Goal: Task Accomplishment & Management: Use online tool/utility

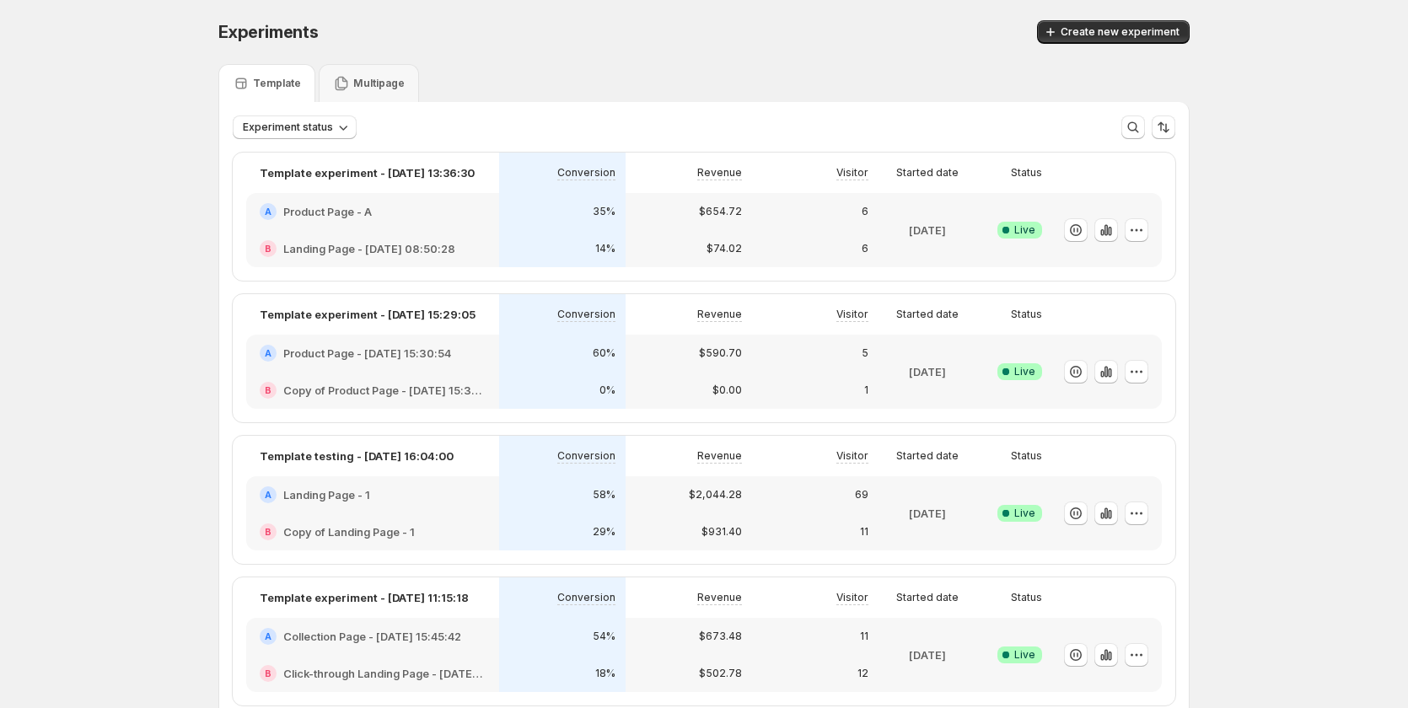
click at [600, 346] on div "60%" at bounding box center [562, 353] width 106 height 17
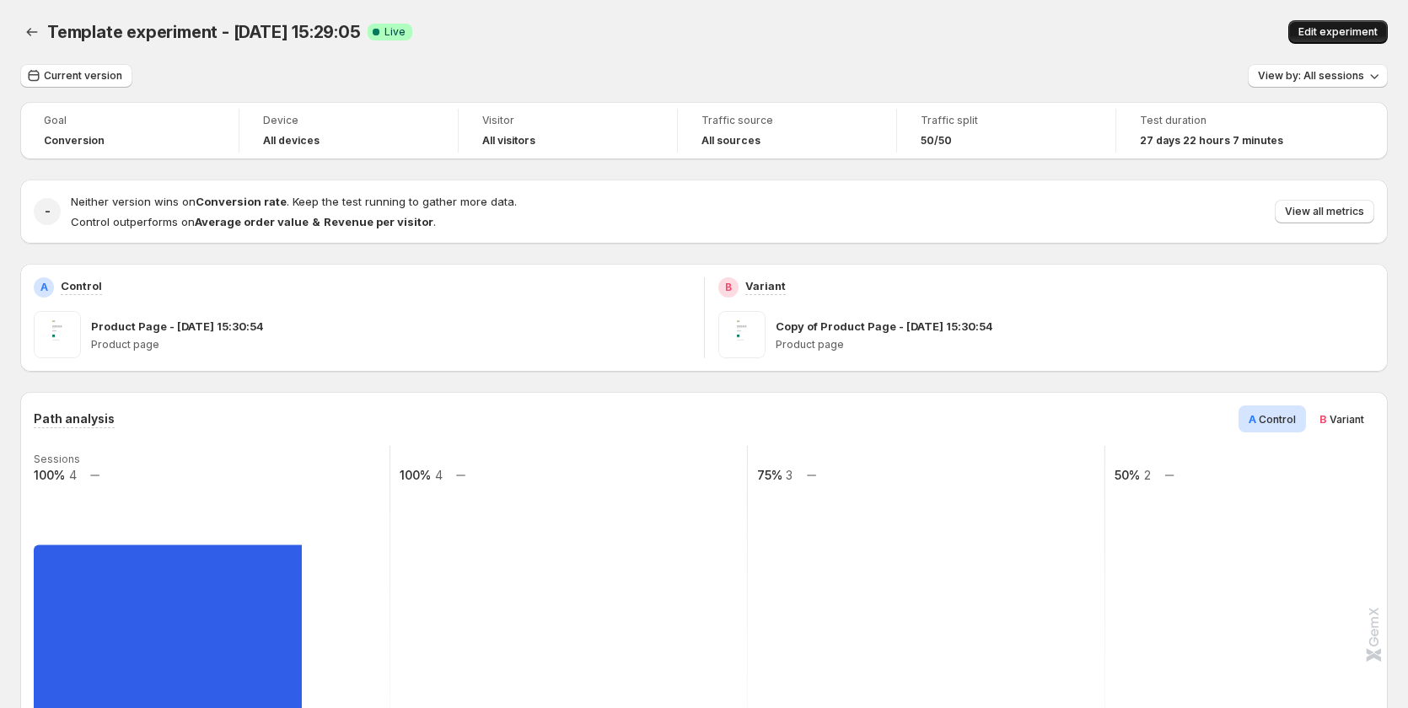
click at [1335, 30] on span "Edit experiment" at bounding box center [1338, 31] width 79 height 13
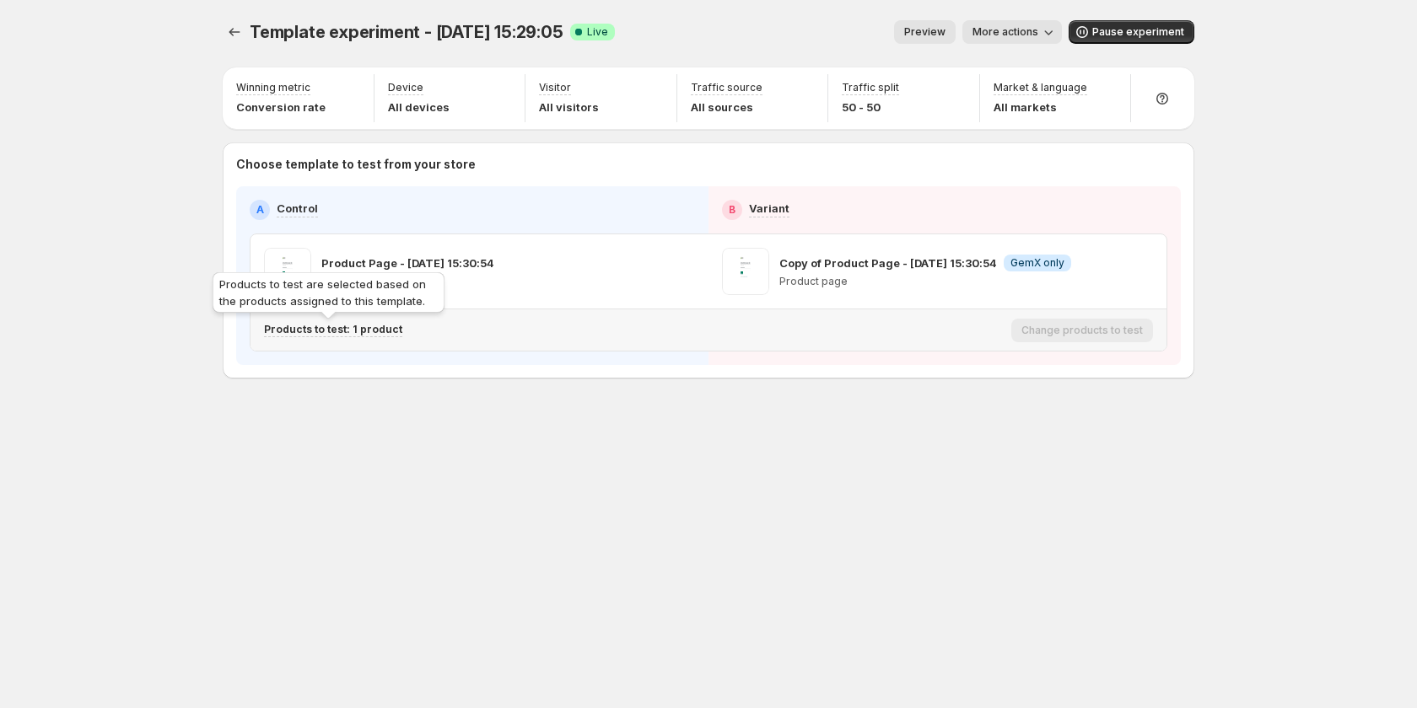
click at [374, 330] on p "Products to test: 1 product" at bounding box center [333, 329] width 138 height 13
click at [380, 328] on p "Products to test: 1 product" at bounding box center [333, 329] width 138 height 13
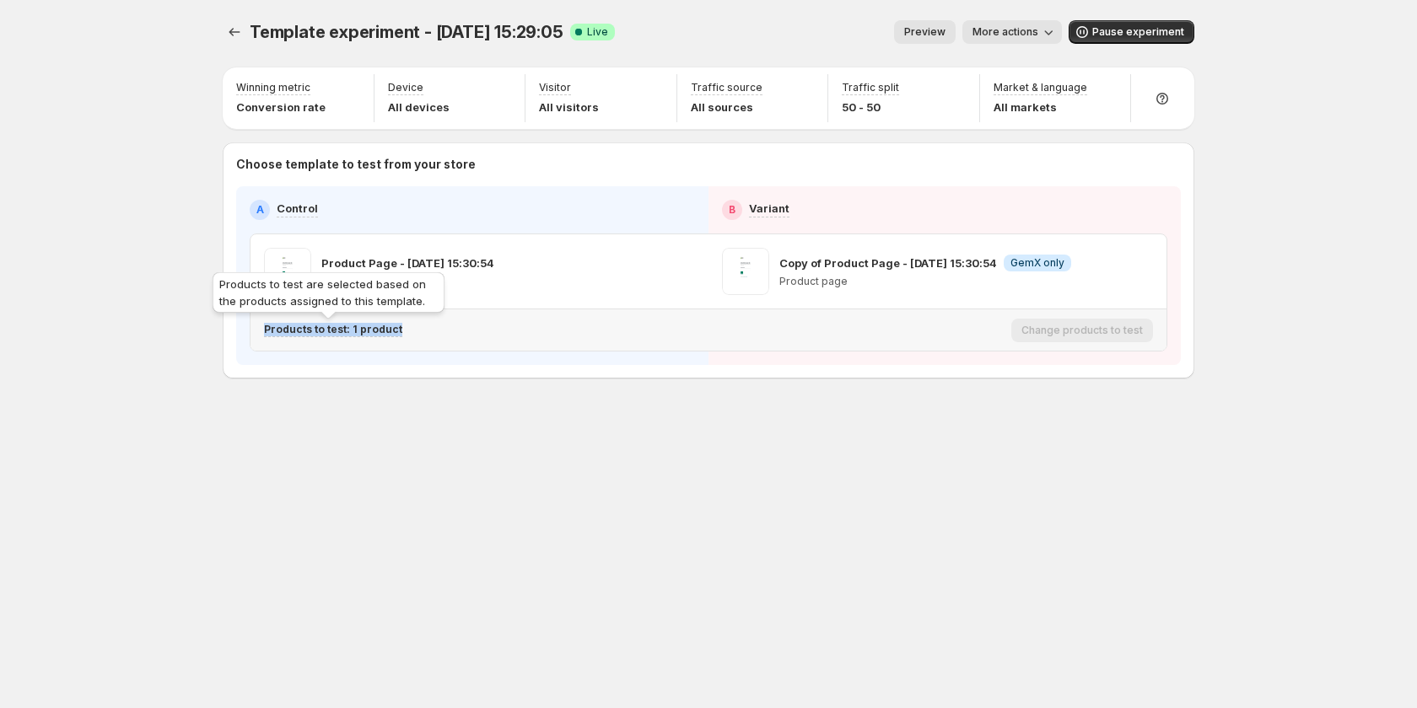
click at [375, 332] on p "Products to test: 1 product" at bounding box center [333, 329] width 138 height 13
click at [374, 333] on p "Products to test: 1 product" at bounding box center [333, 329] width 138 height 13
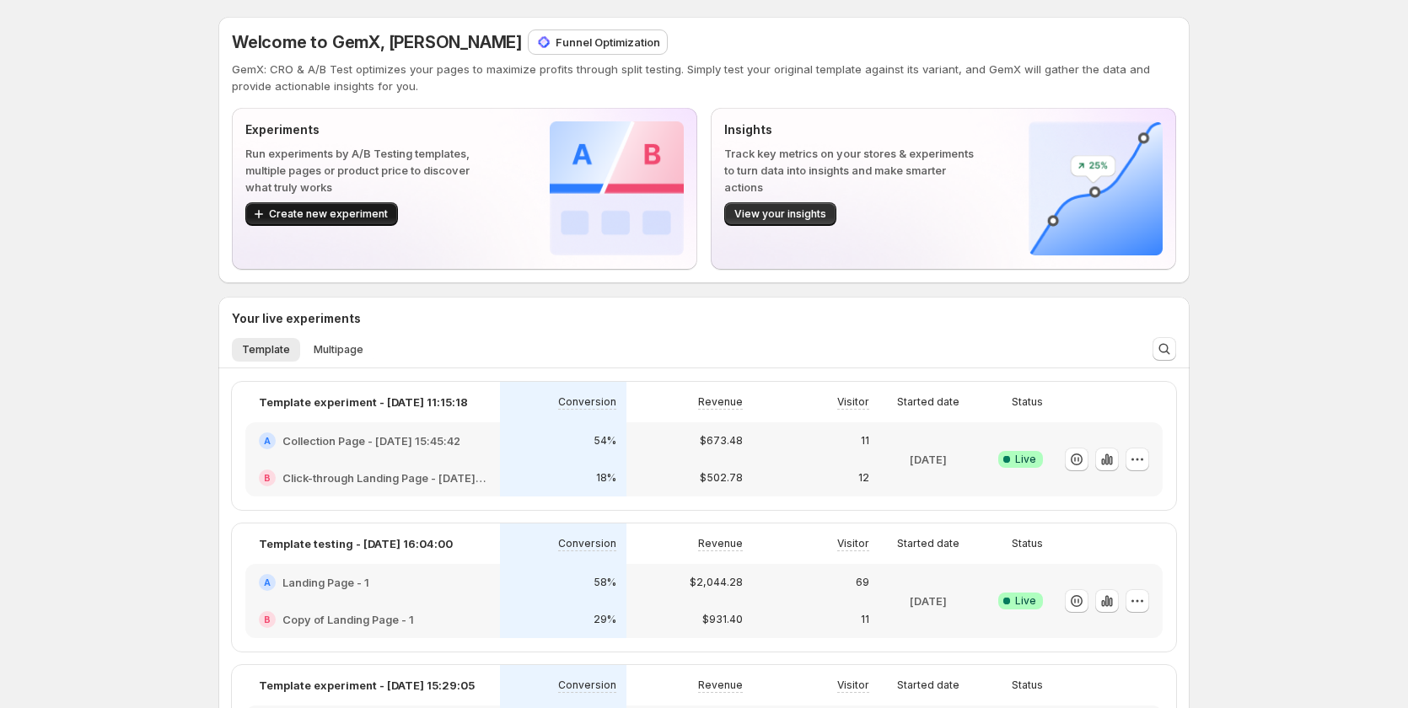
click at [321, 213] on span "Create new experiment" at bounding box center [328, 213] width 119 height 13
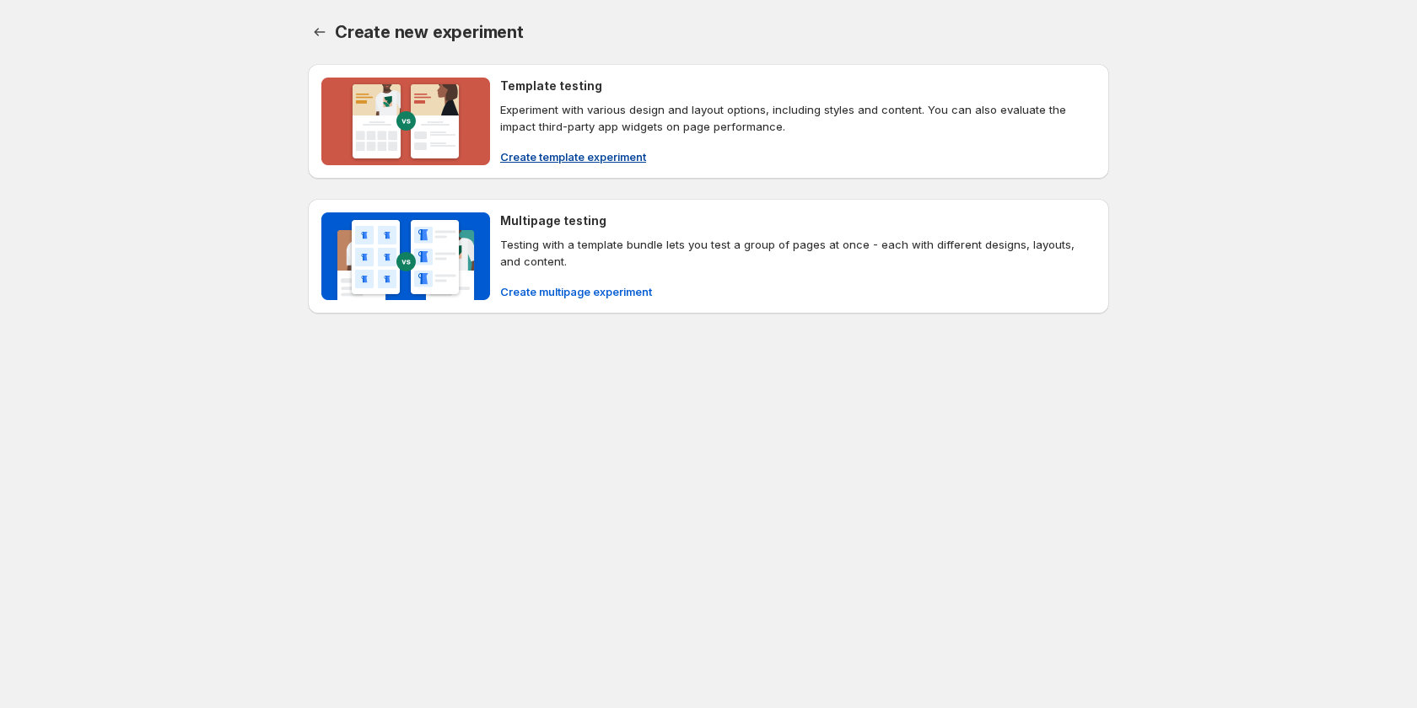
click at [591, 147] on button "Create template experiment" at bounding box center [573, 156] width 166 height 27
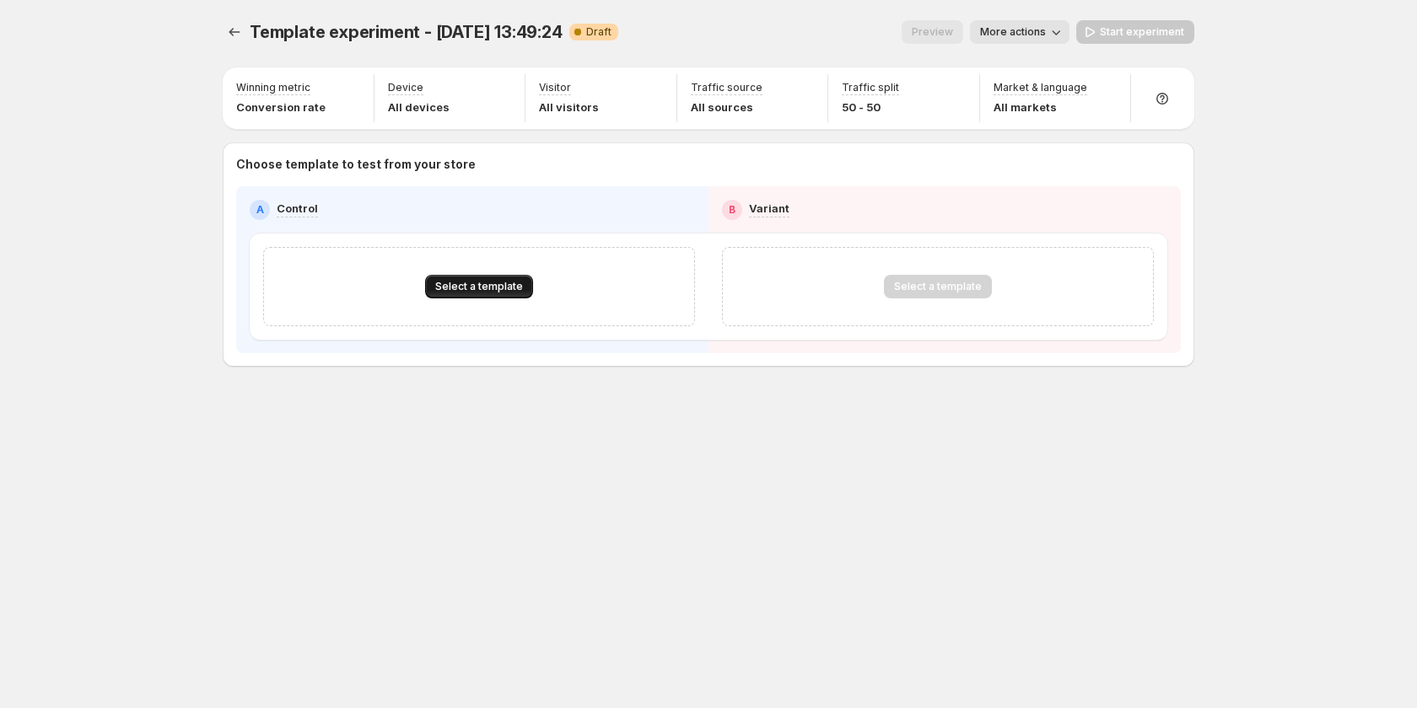
click at [433, 278] on button "Select a template" at bounding box center [479, 287] width 108 height 24
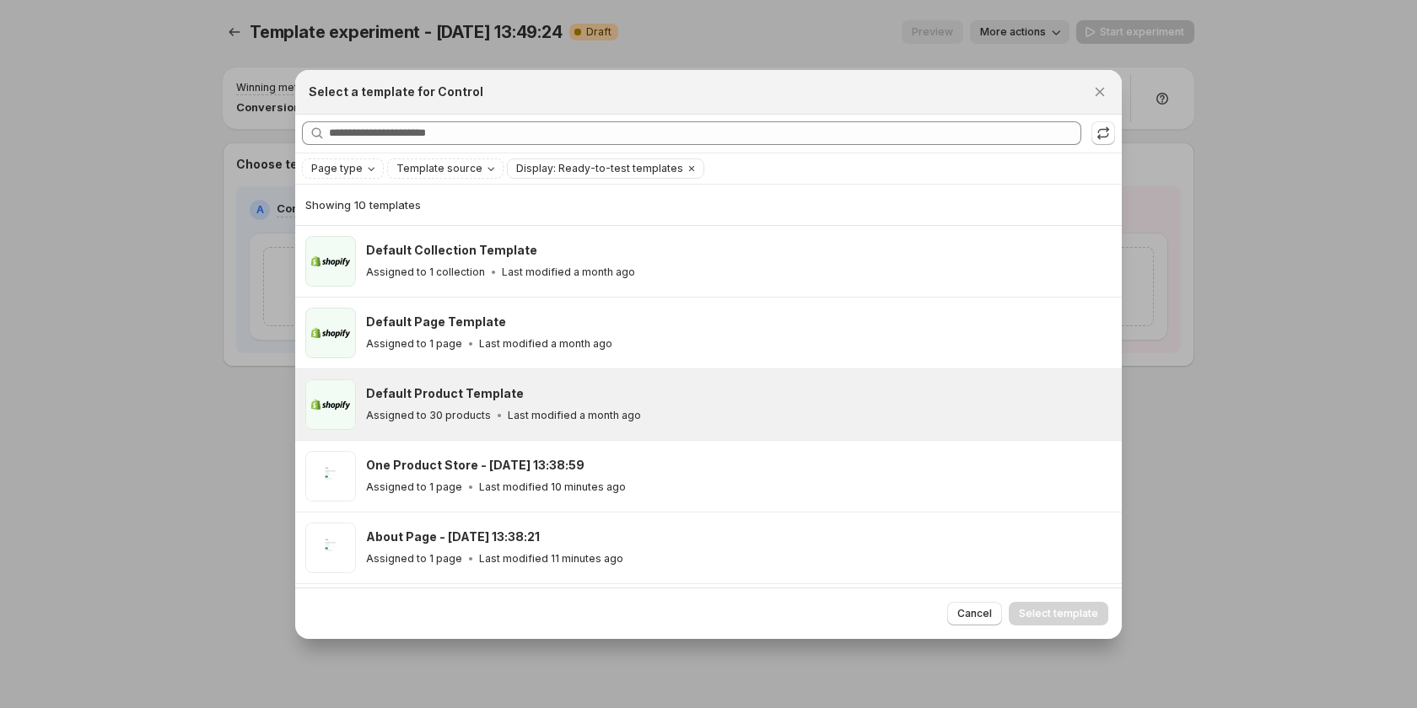
click at [680, 409] on div "Assigned to 30 products Last modified a month ago" at bounding box center [736, 415] width 740 height 17
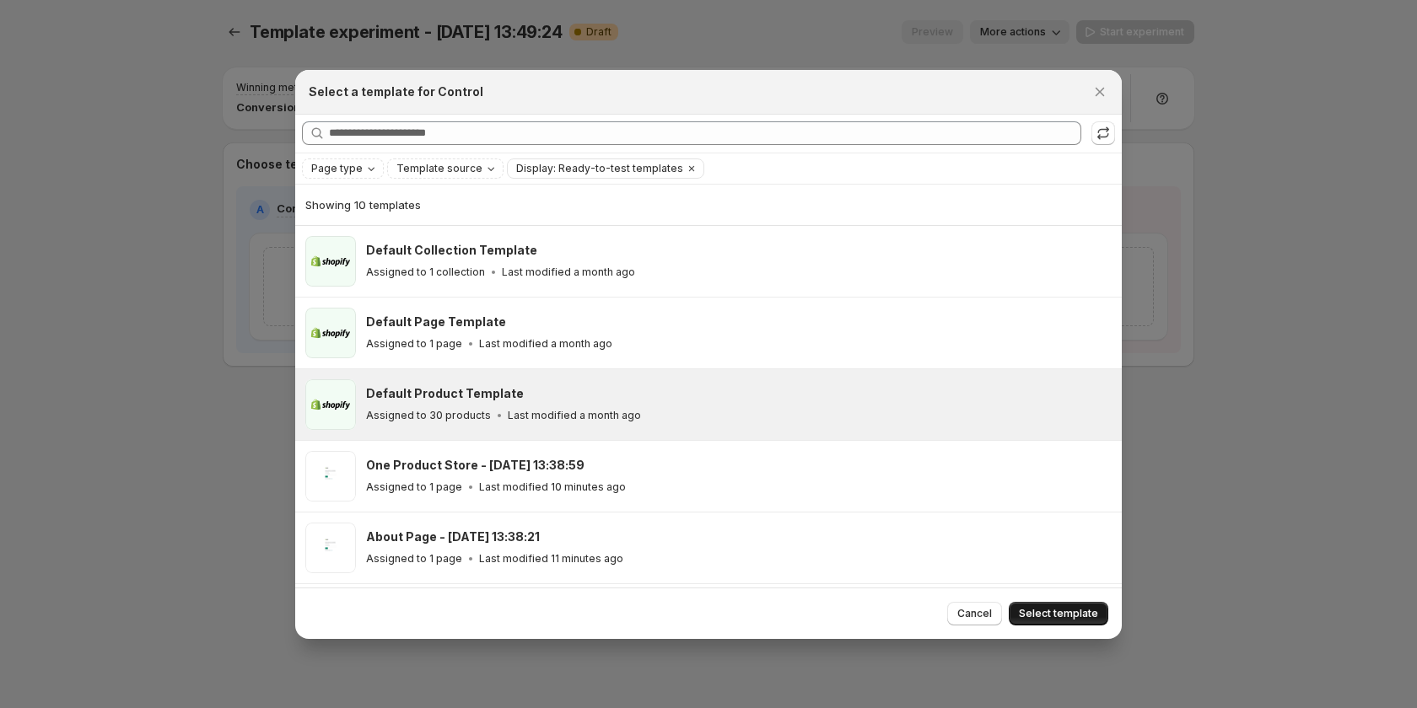
click at [1047, 608] on span "Select template" at bounding box center [1058, 613] width 79 height 13
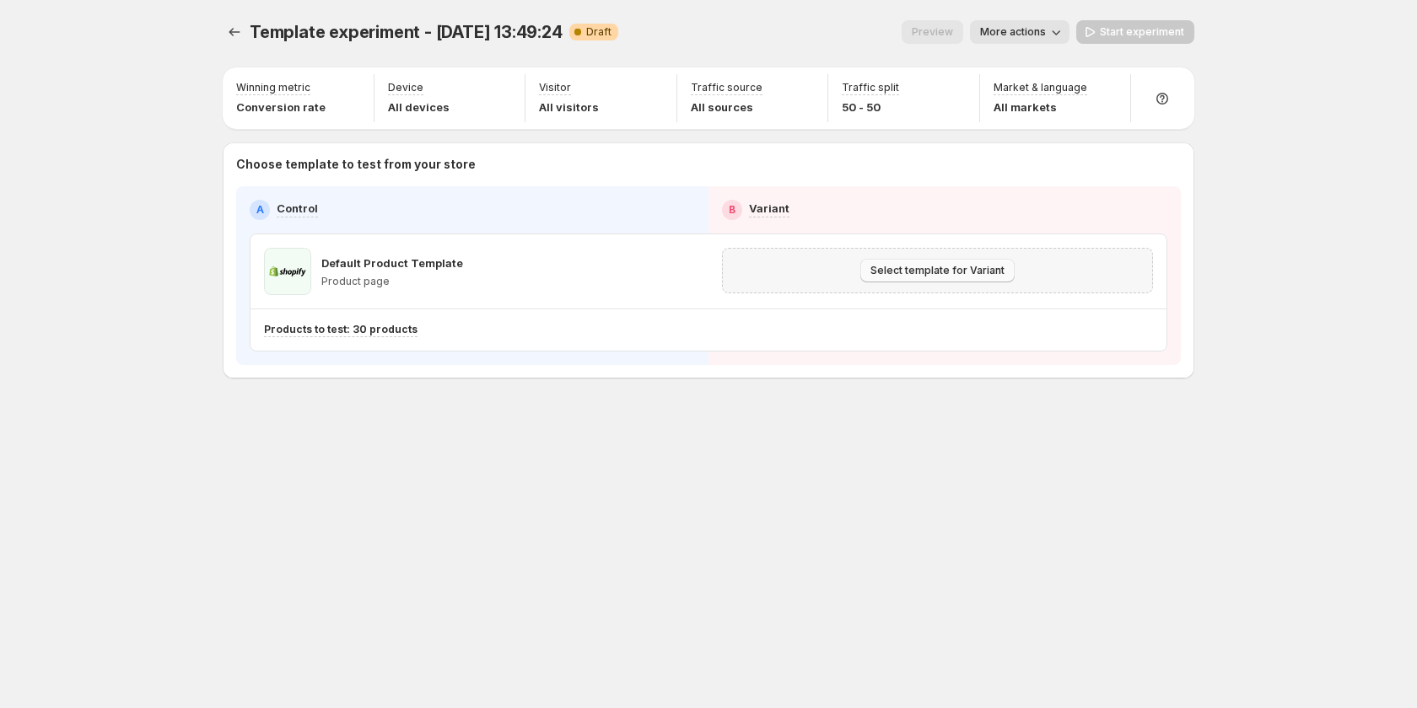
click at [934, 274] on span "Select template for Variant" at bounding box center [937, 270] width 134 height 13
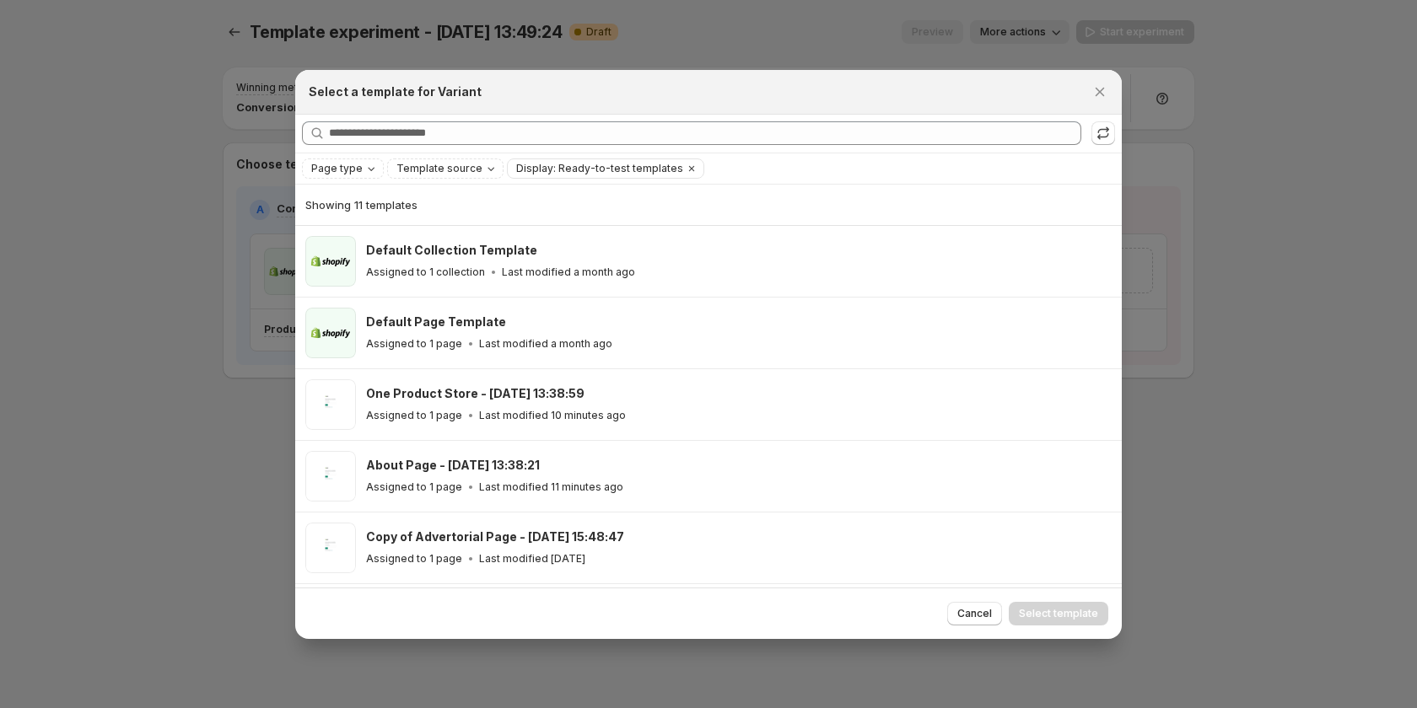
click at [74, 560] on div at bounding box center [708, 354] width 1417 height 708
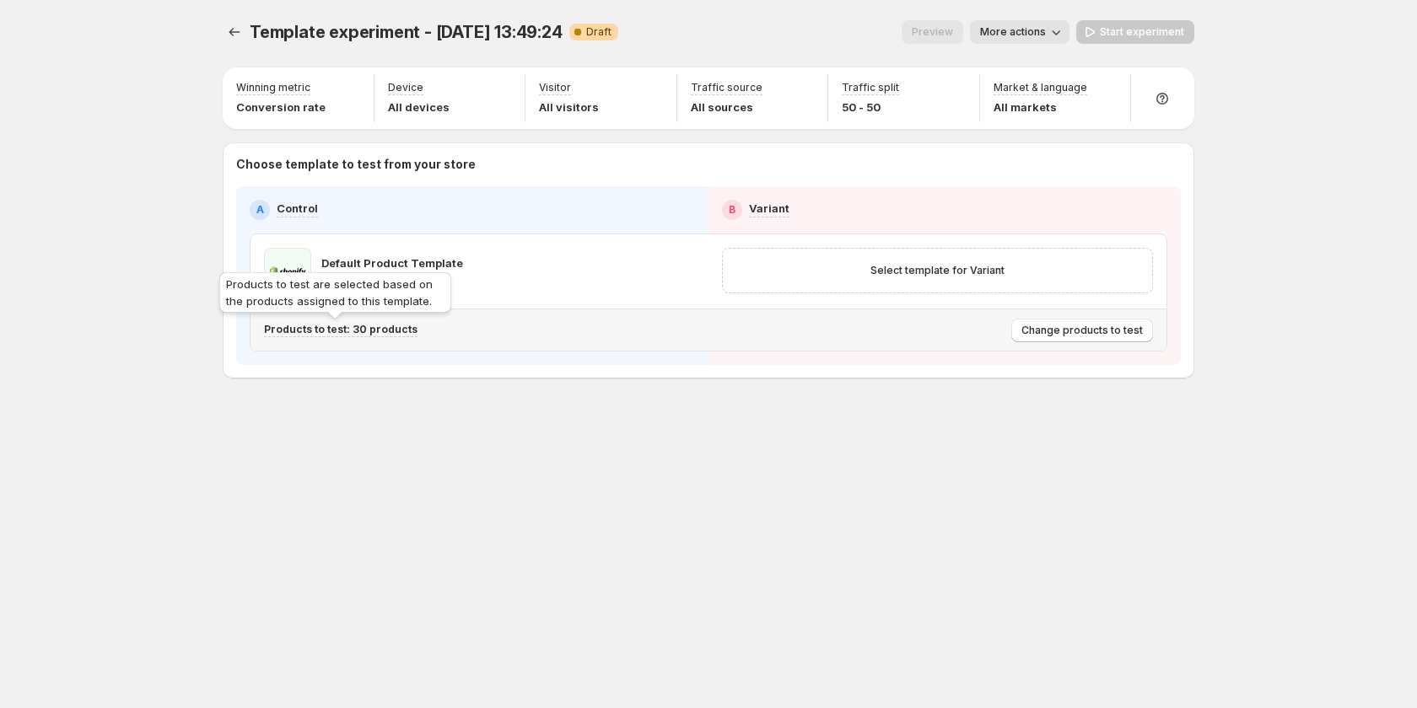
click at [373, 329] on p "Products to test: 30 products" at bounding box center [340, 329] width 153 height 13
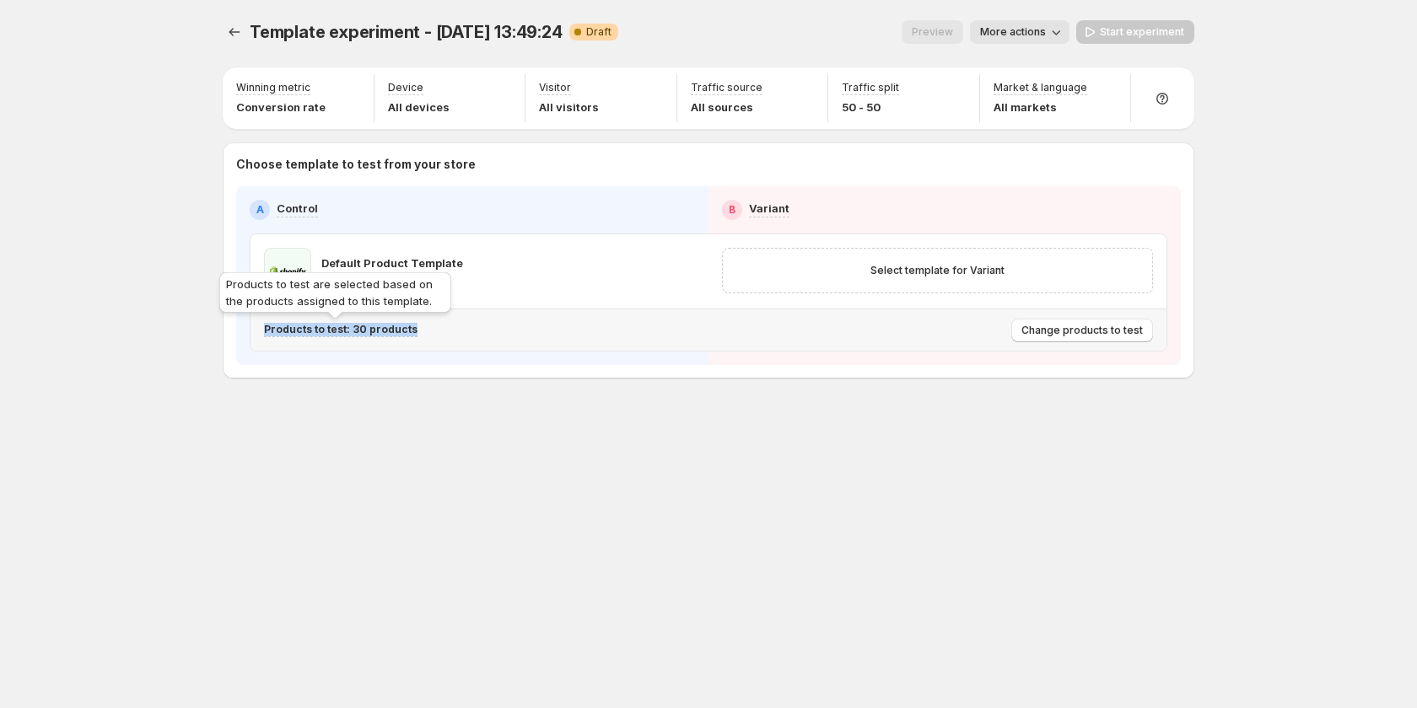
click at [373, 329] on p "Products to test: 30 products" at bounding box center [340, 329] width 153 height 13
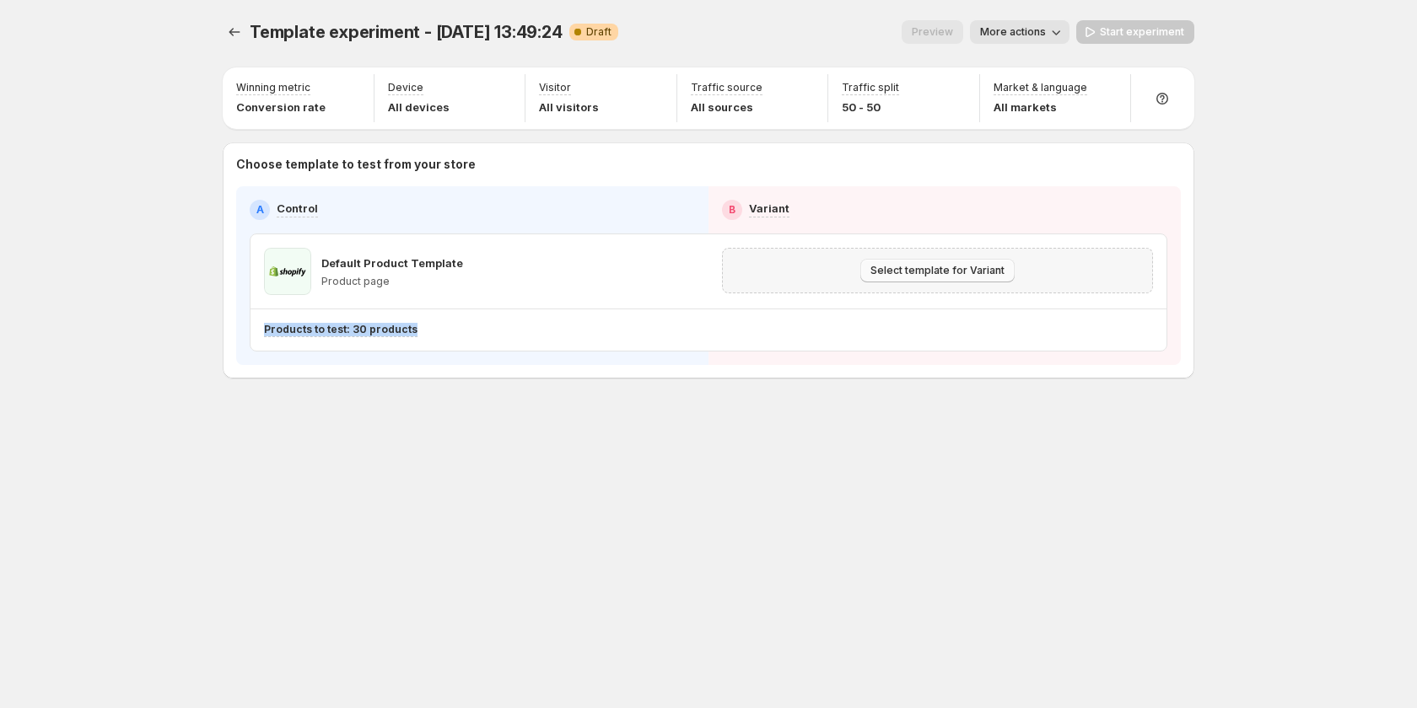
click at [925, 275] on span "Select template for Variant" at bounding box center [937, 270] width 134 height 13
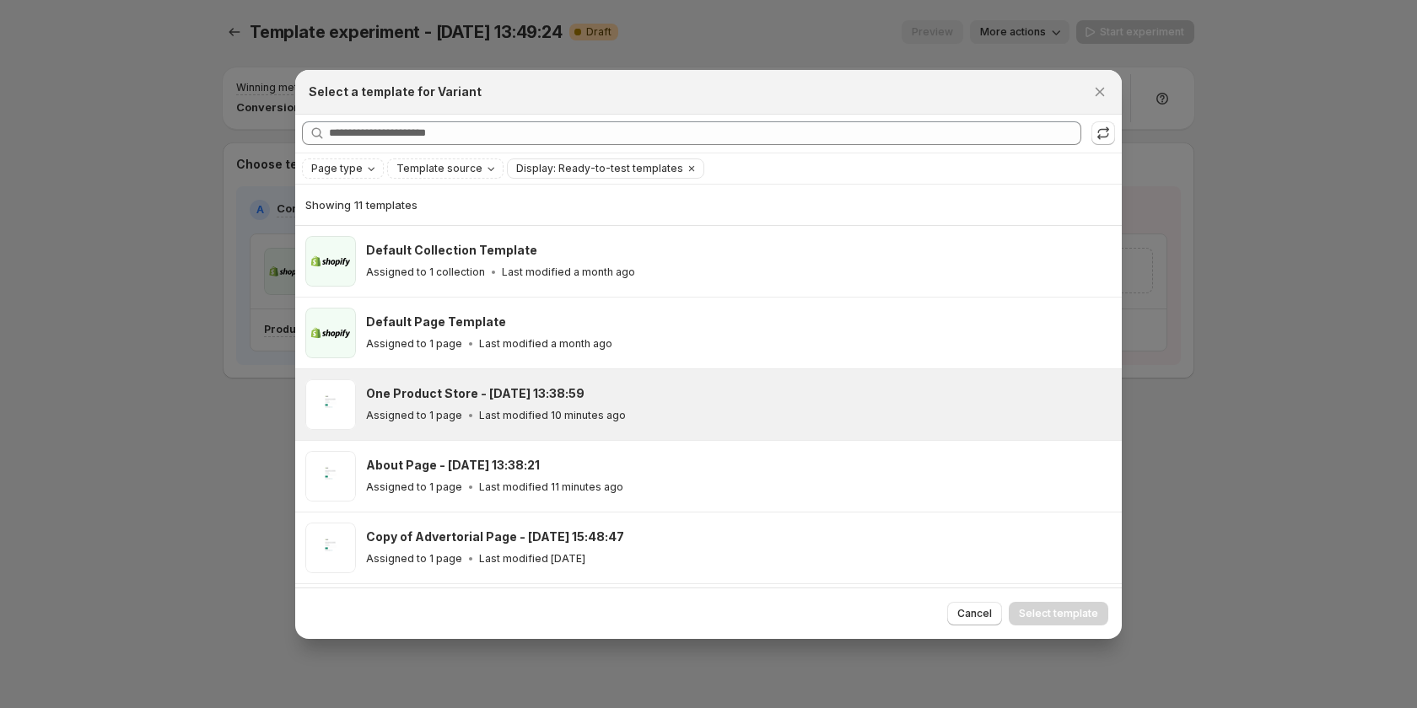
click at [672, 395] on div "One Product Store - Sep 15, 13:38:59" at bounding box center [736, 393] width 740 height 17
click at [1067, 606] on button "Select template" at bounding box center [1059, 614] width 100 height 24
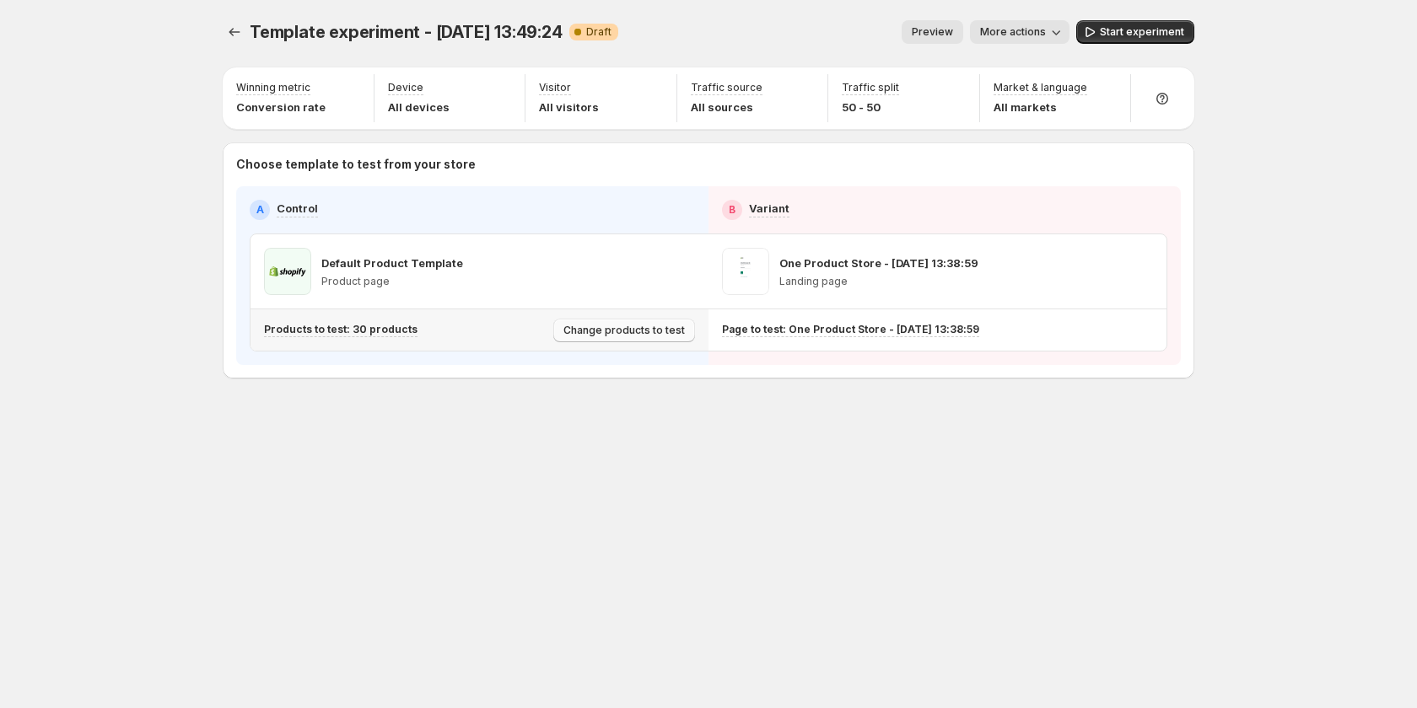
click at [643, 330] on span "Change products to test" at bounding box center [623, 330] width 121 height 13
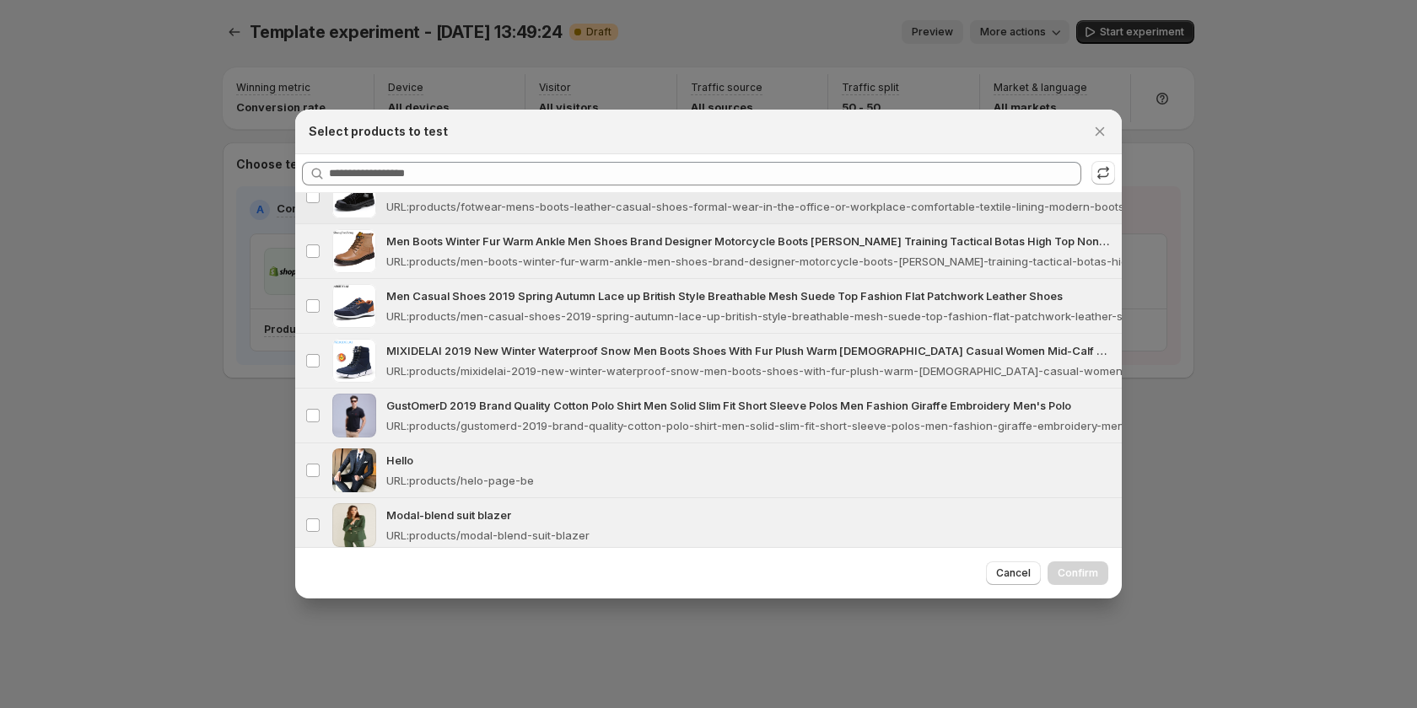
scroll to position [1328, 0]
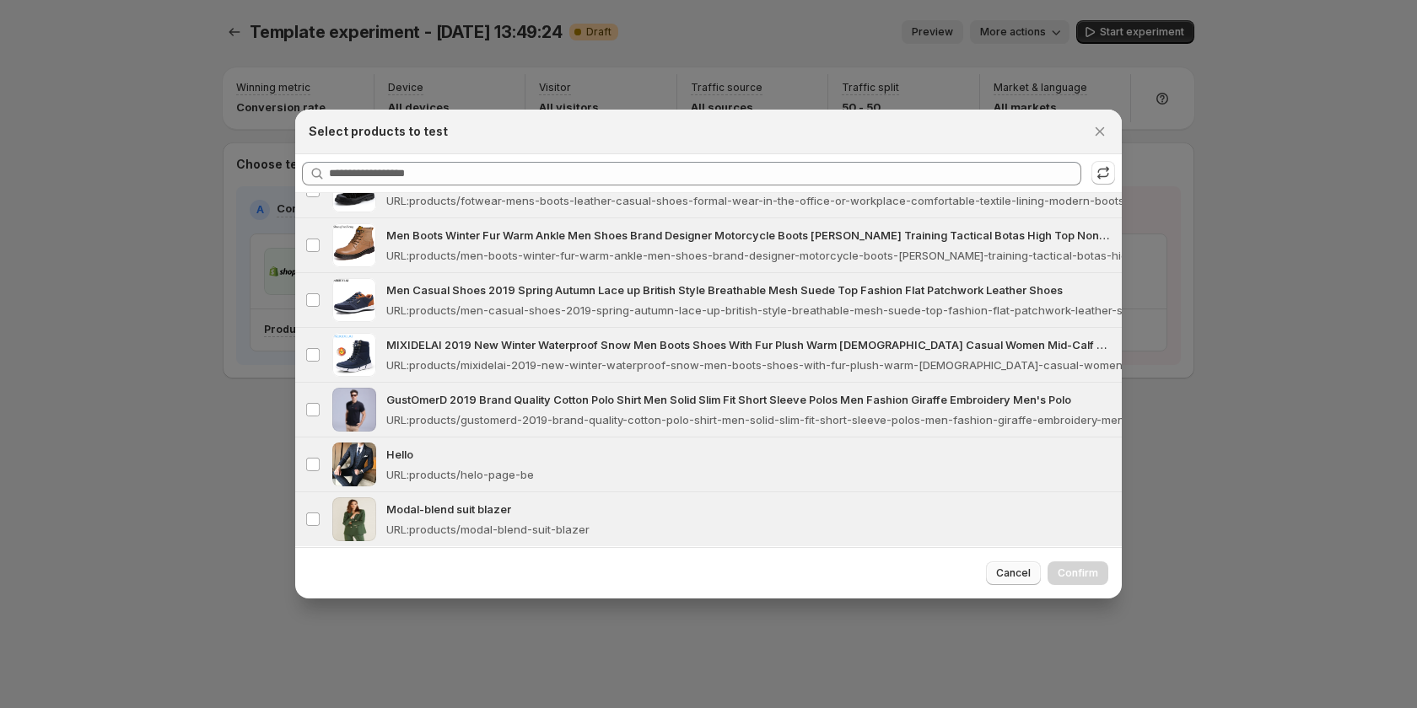
click at [1031, 578] on span "Cancel" at bounding box center [1013, 573] width 35 height 13
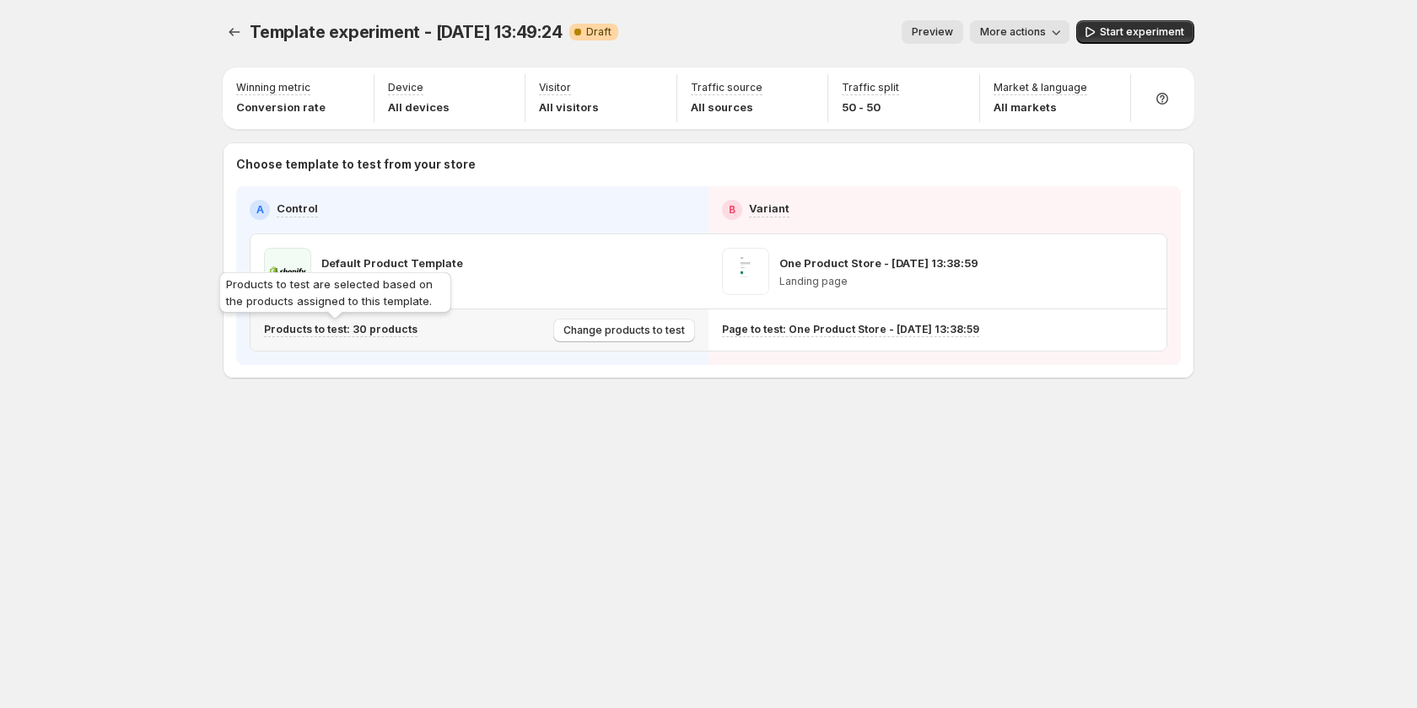
click at [346, 331] on p "Products to test: 30 products" at bounding box center [340, 329] width 153 height 13
click at [389, 329] on p "Products to test: 30 products" at bounding box center [340, 329] width 153 height 13
click at [391, 331] on p "Products to test: 30 products" at bounding box center [340, 329] width 153 height 13
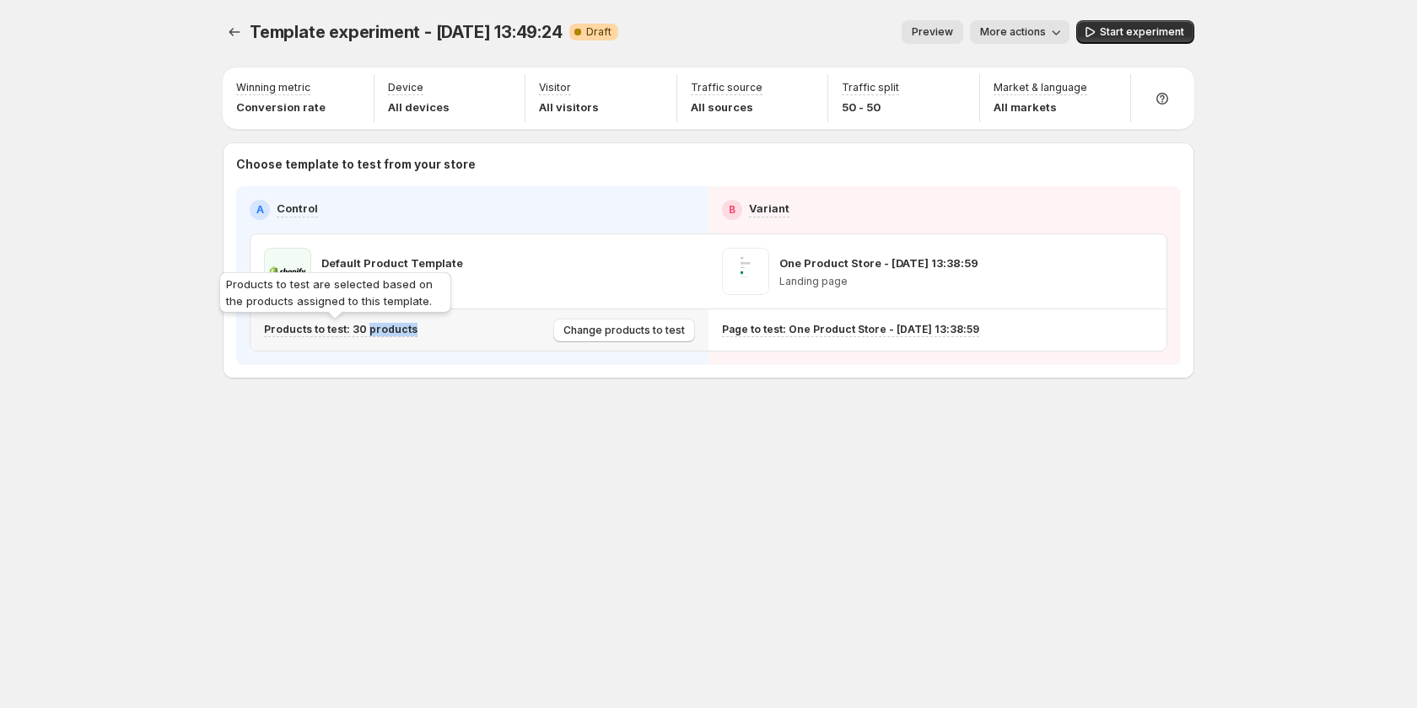
click at [391, 331] on p "Products to test: 30 products" at bounding box center [340, 329] width 153 height 13
click at [334, 337] on div "Products to test: 30 products" at bounding box center [340, 330] width 153 height 14
click at [342, 331] on p "Products to test: 30 products" at bounding box center [340, 329] width 153 height 13
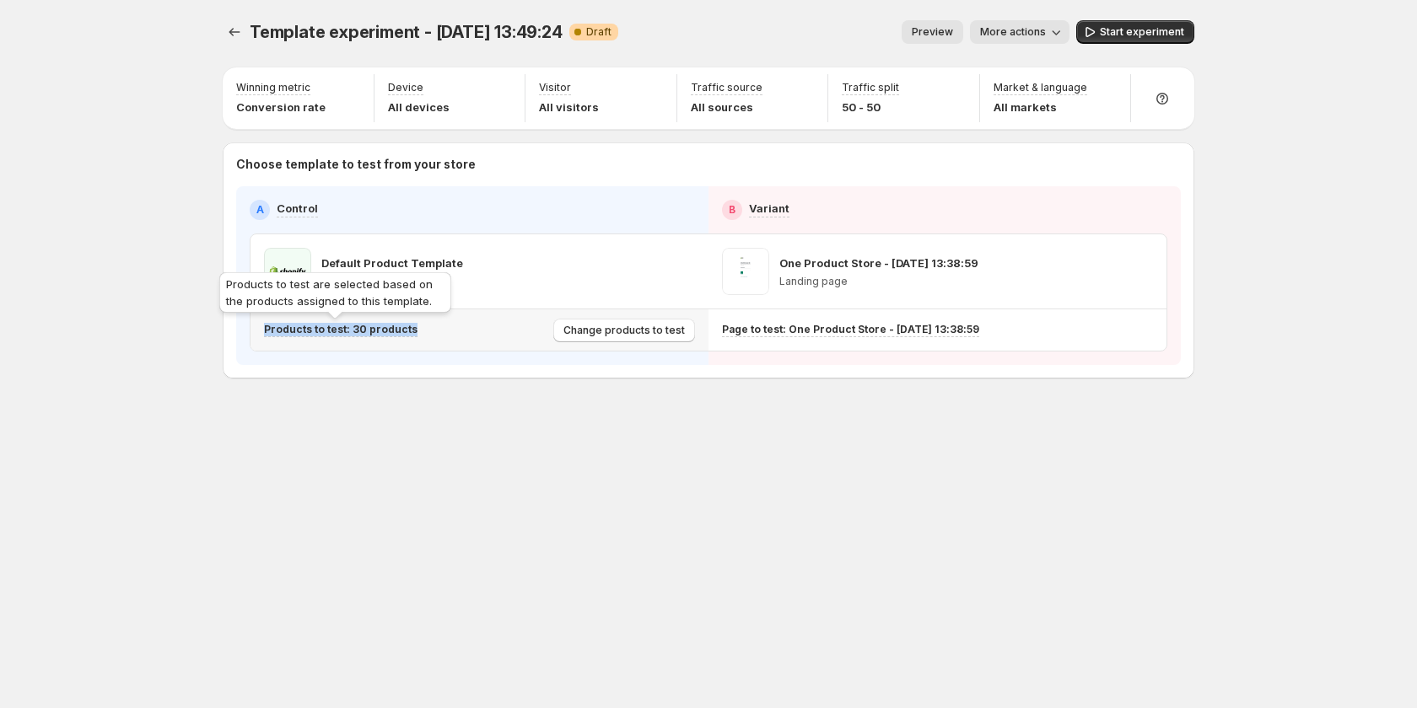
click at [342, 331] on p "Products to test: 30 products" at bounding box center [340, 329] width 153 height 13
click at [345, 331] on p "Products to test: 30 products" at bounding box center [340, 329] width 153 height 13
drag, startPoint x: 345, startPoint y: 331, endPoint x: 363, endPoint y: 331, distance: 17.7
click at [352, 331] on p "Products to test: 30 products" at bounding box center [340, 329] width 153 height 13
